Goal: Information Seeking & Learning: Learn about a topic

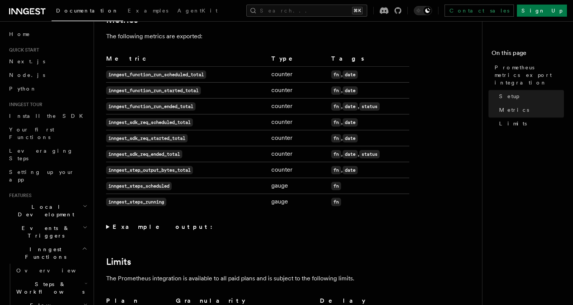
scroll to position [460, 0]
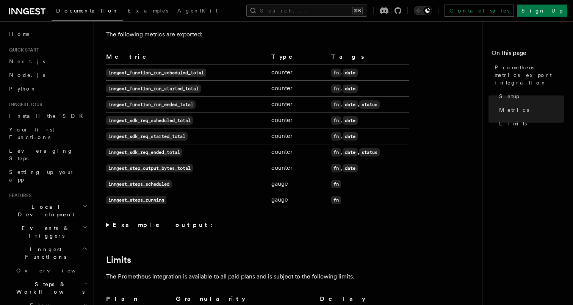
click at [141, 228] on strong "Example output:" at bounding box center [164, 224] width 104 height 7
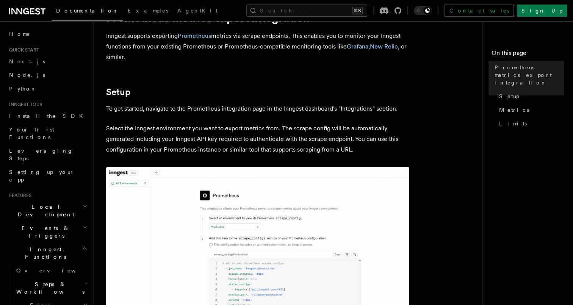
scroll to position [81, 0]
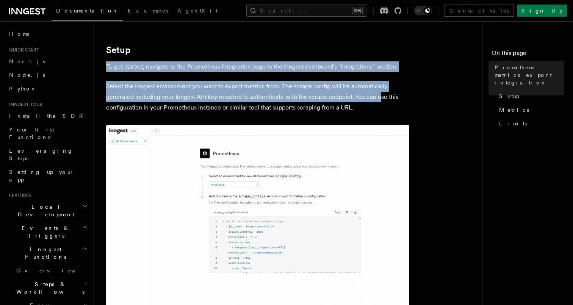
drag, startPoint x: 367, startPoint y: 47, endPoint x: 377, endPoint y: 101, distance: 55.2
click at [377, 101] on p "Select the Inngest environment you want to export metrics from. The scrape conf…" at bounding box center [257, 97] width 303 height 32
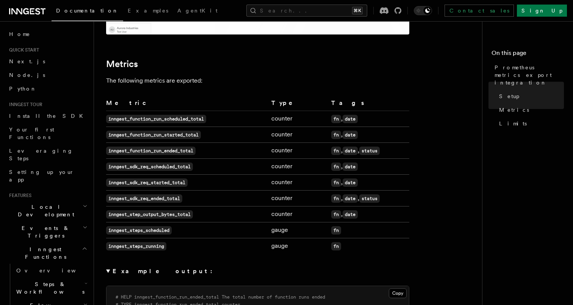
scroll to position [415, 0]
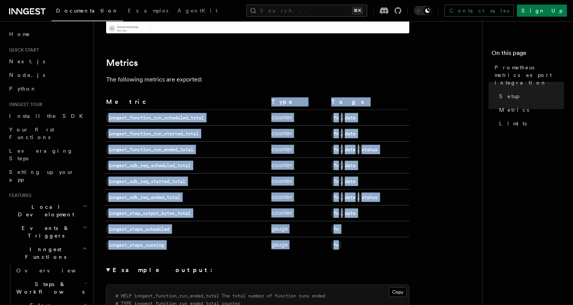
drag, startPoint x: 172, startPoint y: 106, endPoint x: 188, endPoint y: 261, distance: 155.7
click at [188, 261] on article "Platform Monitor Prometheus metrics export integration Inngest supports exporti…" at bounding box center [291, 217] width 370 height 1199
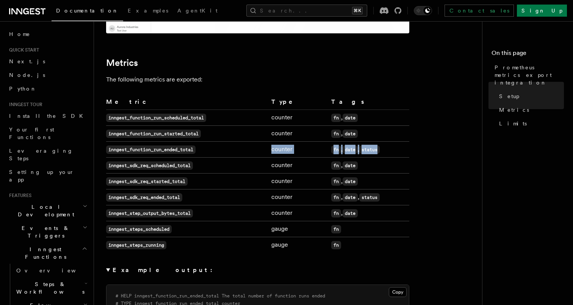
drag, startPoint x: 379, startPoint y: 149, endPoint x: 217, endPoint y: 148, distance: 162.4
click at [217, 148] on tr "inngest_function_run_ended_total counter fn , date , status" at bounding box center [257, 150] width 303 height 16
click at [217, 148] on td "inngest_function_run_ended_total" at bounding box center [187, 150] width 162 height 16
click at [370, 149] on code "status" at bounding box center [369, 149] width 20 height 8
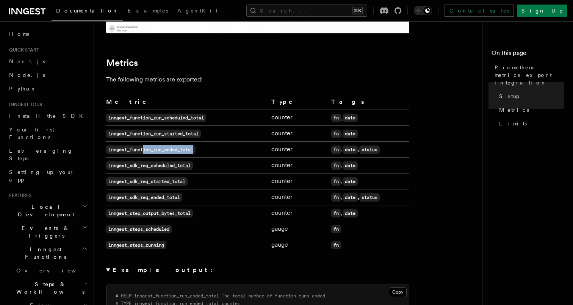
drag, startPoint x: 207, startPoint y: 150, endPoint x: 145, endPoint y: 151, distance: 62.1
click at [145, 151] on td "inngest_function_run_ended_total" at bounding box center [187, 150] width 162 height 16
click at [145, 151] on code "inngest_function_run_ended_total" at bounding box center [150, 149] width 89 height 8
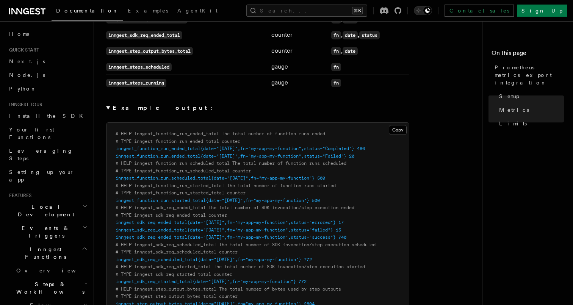
scroll to position [422, 0]
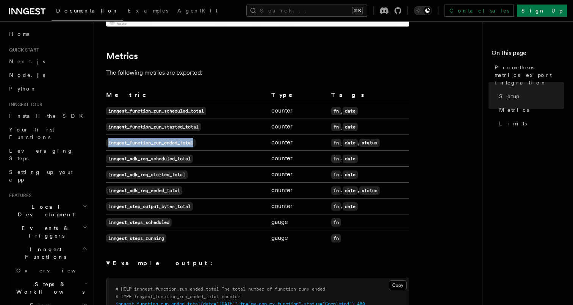
click at [226, 173] on td "inngest_sdk_req_started_total" at bounding box center [187, 175] width 162 height 16
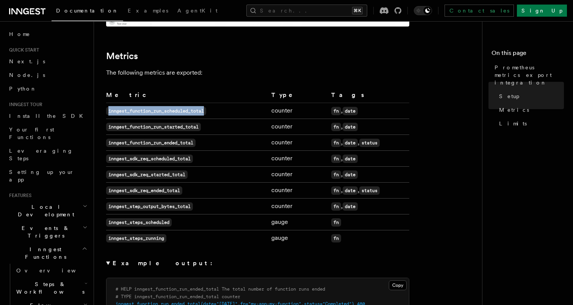
drag, startPoint x: 204, startPoint y: 104, endPoint x: 209, endPoint y: 118, distance: 14.7
click at [209, 118] on td "inngest_function_run_scheduled_total" at bounding box center [187, 111] width 162 height 16
drag, startPoint x: 382, startPoint y: 143, endPoint x: 343, endPoint y: 147, distance: 39.9
click at [343, 147] on td "fn , date , status" at bounding box center [368, 143] width 81 height 16
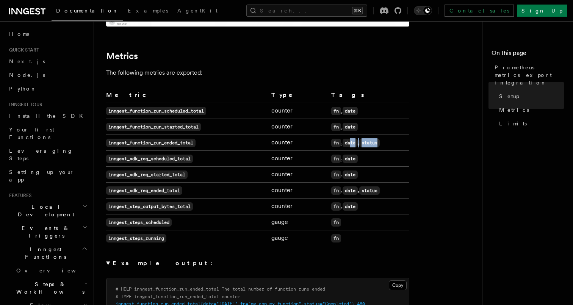
click at [343, 147] on code "date" at bounding box center [349, 143] width 15 height 8
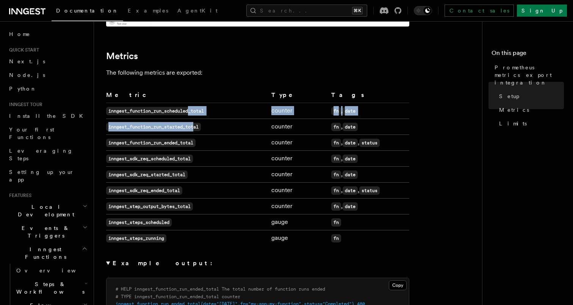
drag, startPoint x: 190, startPoint y: 106, endPoint x: 196, endPoint y: 131, distance: 24.9
click at [196, 131] on tbody "inngest_function_run_scheduled_total counter fn , date inngest_function_run_sta…" at bounding box center [257, 174] width 303 height 143
click at [196, 131] on code "inngest_function_run_started_total" at bounding box center [153, 127] width 95 height 8
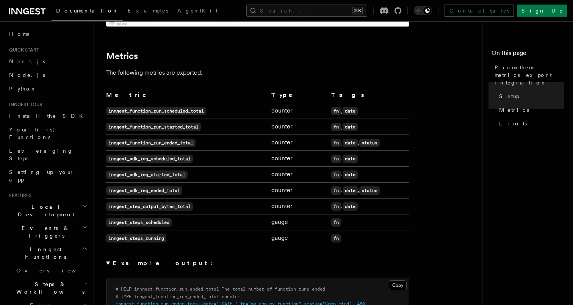
click at [296, 194] on td "counter" at bounding box center [297, 191] width 59 height 16
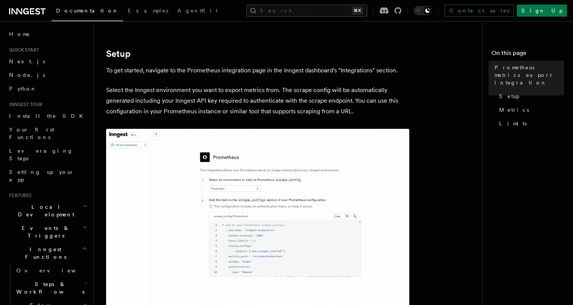
scroll to position [78, 0]
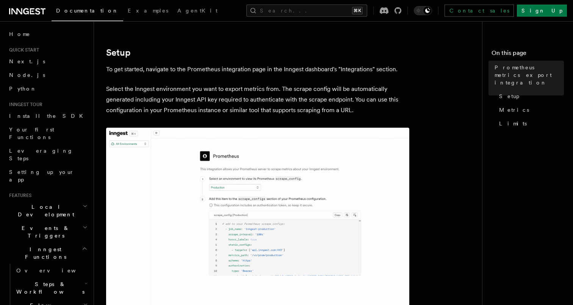
click at [246, 251] on img at bounding box center [257, 249] width 303 height 242
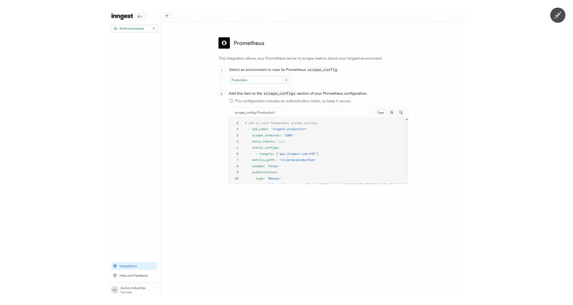
click at [258, 232] on img at bounding box center [286, 152] width 357 height 286
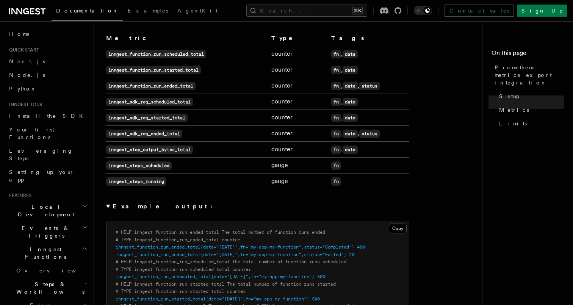
scroll to position [480, 0]
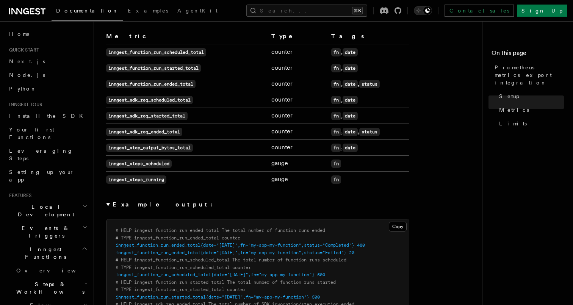
drag, startPoint x: 160, startPoint y: 143, endPoint x: 171, endPoint y: 187, distance: 45.9
click at [171, 187] on tbody "inngest_function_run_scheduled_total counter fn , date inngest_function_run_sta…" at bounding box center [257, 115] width 303 height 143
click at [171, 187] on td "inngest_steps_running" at bounding box center [187, 180] width 162 height 16
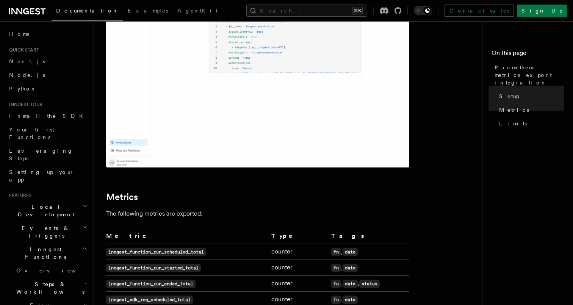
scroll to position [263, 0]
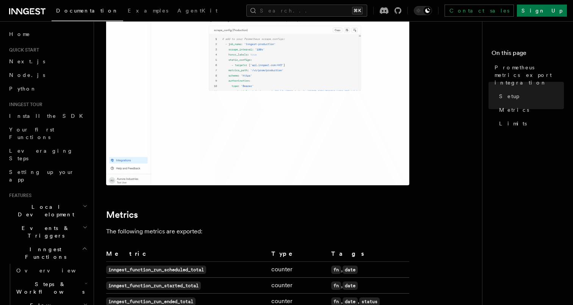
click at [240, 118] on img at bounding box center [257, 64] width 303 height 242
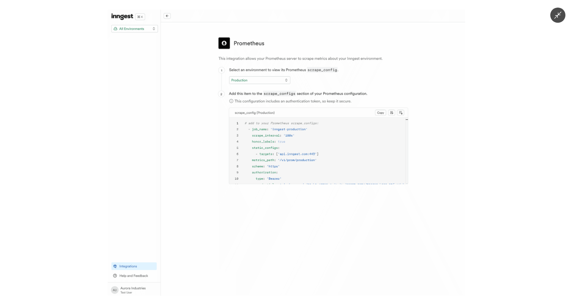
click at [309, 99] on img at bounding box center [286, 152] width 357 height 286
